Goal: Task Accomplishment & Management: Complete application form

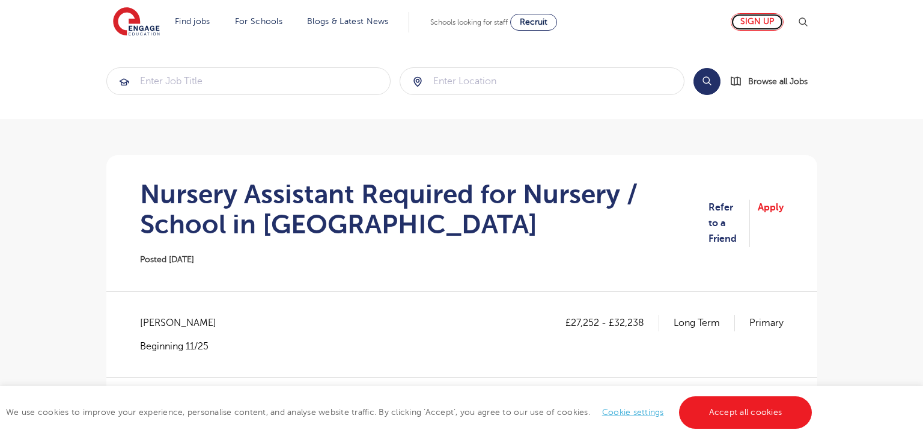
click at [777, 22] on link "Sign up" at bounding box center [757, 21] width 53 height 17
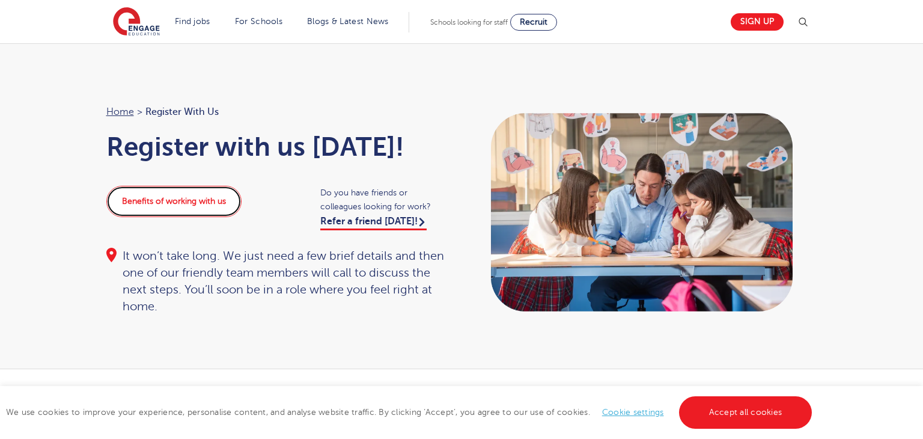
click at [212, 206] on link "Benefits of working with us" at bounding box center [173, 201] width 135 height 31
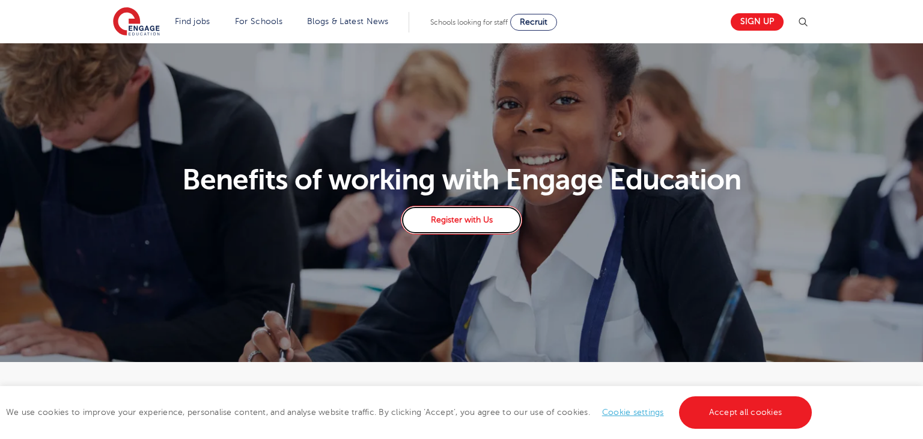
click at [433, 220] on link "Register with Us" at bounding box center [461, 220] width 121 height 29
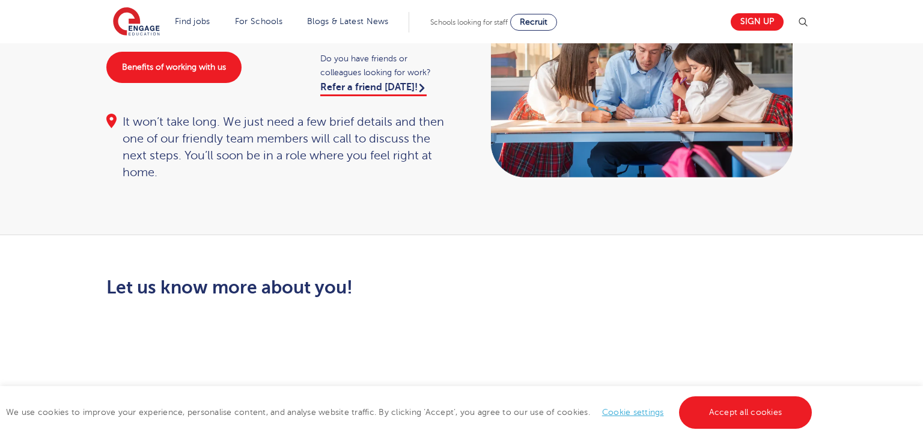
scroll to position [76, 0]
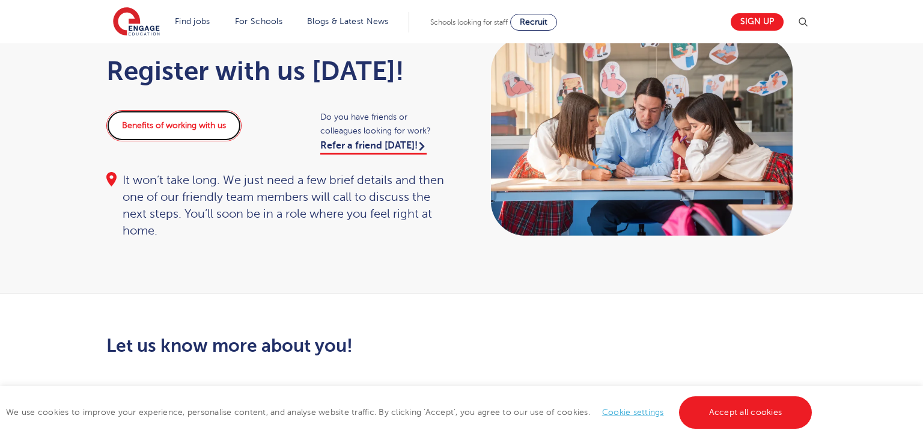
click at [189, 118] on link "Benefits of working with us" at bounding box center [173, 125] width 135 height 31
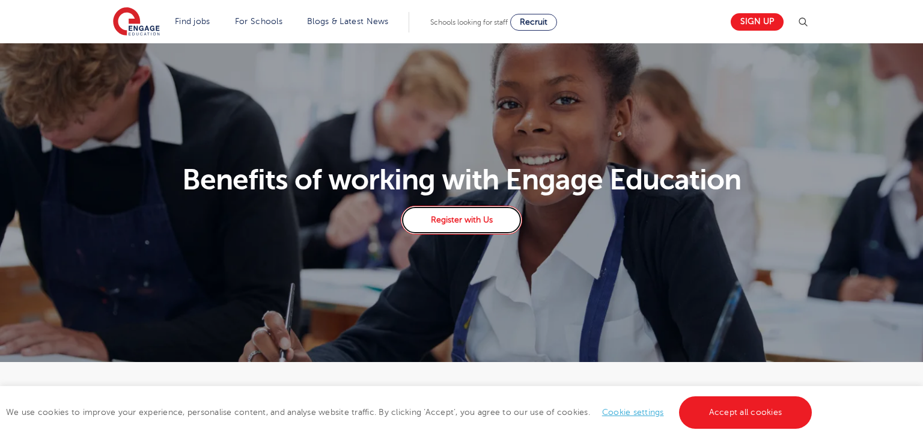
click at [468, 215] on link "Register with Us" at bounding box center [461, 220] width 121 height 29
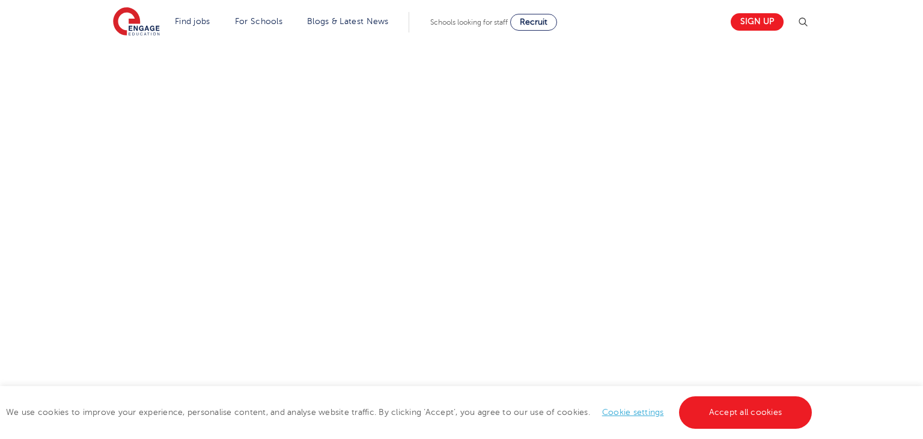
scroll to position [443, 0]
click at [587, 216] on div "Let us know more about you!" at bounding box center [461, 229] width 729 height 523
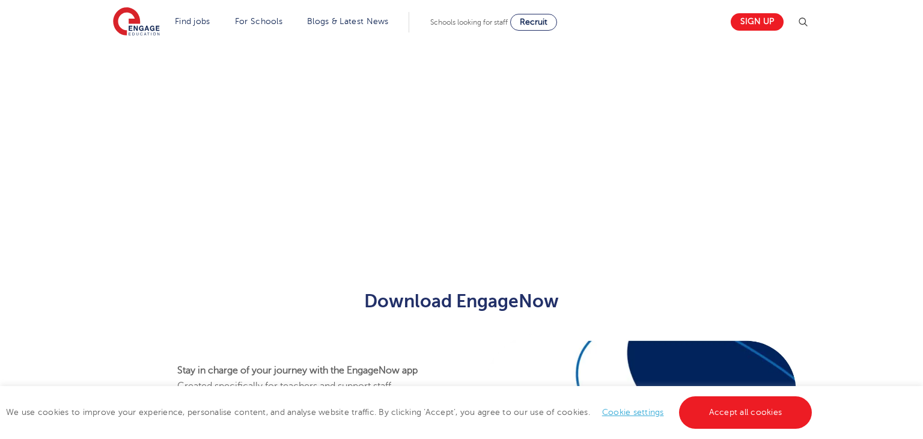
scroll to position [0, 0]
